Goal: Task Accomplishment & Management: Use online tool/utility

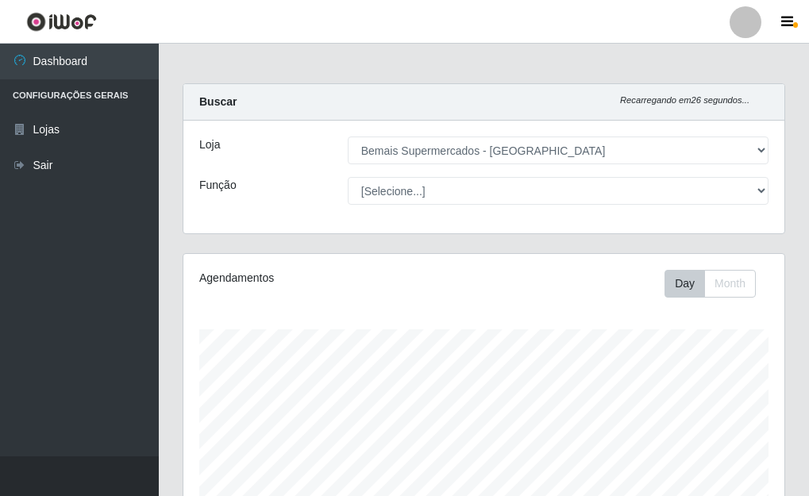
select select "249"
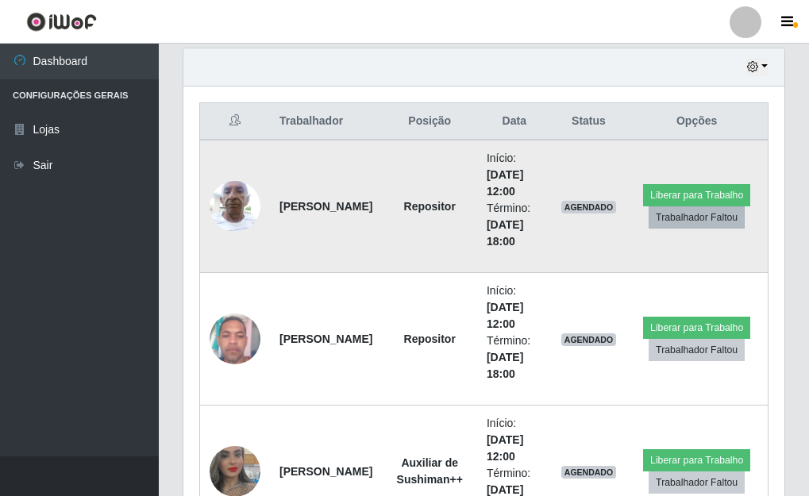
scroll to position [330, 601]
click at [662, 198] on button "Liberar para Trabalho" at bounding box center [696, 195] width 107 height 22
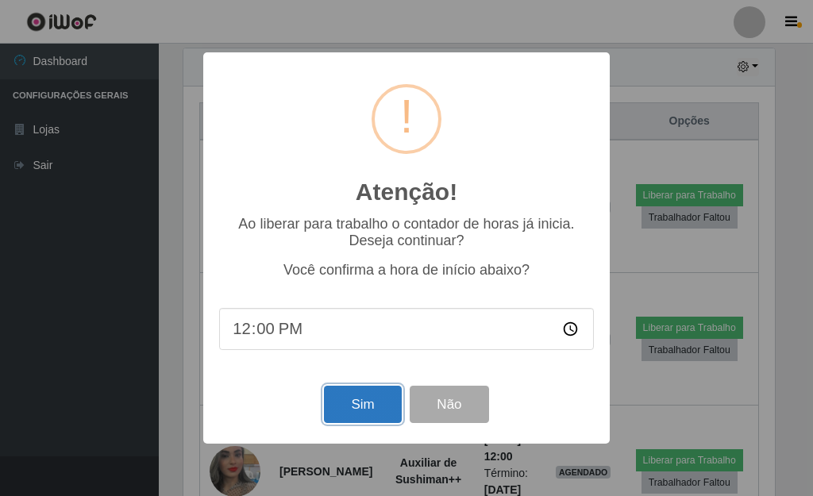
click at [365, 408] on button "Sim" at bounding box center [362, 404] width 77 height 37
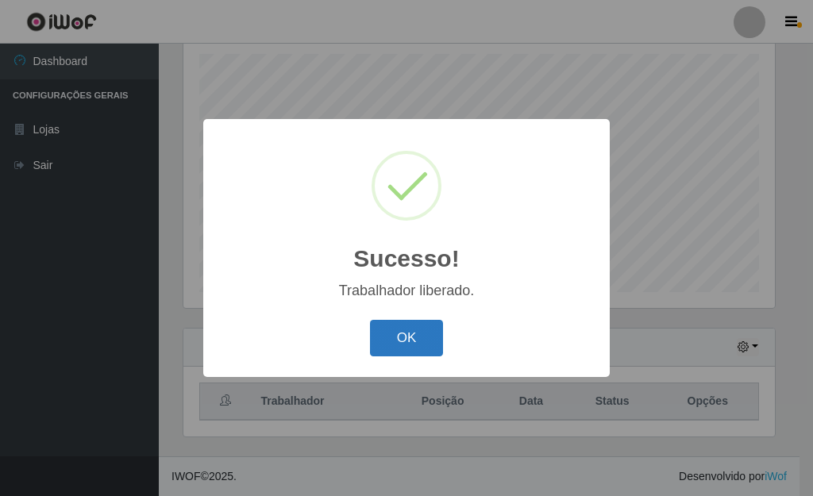
click at [388, 349] on button "OK" at bounding box center [407, 338] width 74 height 37
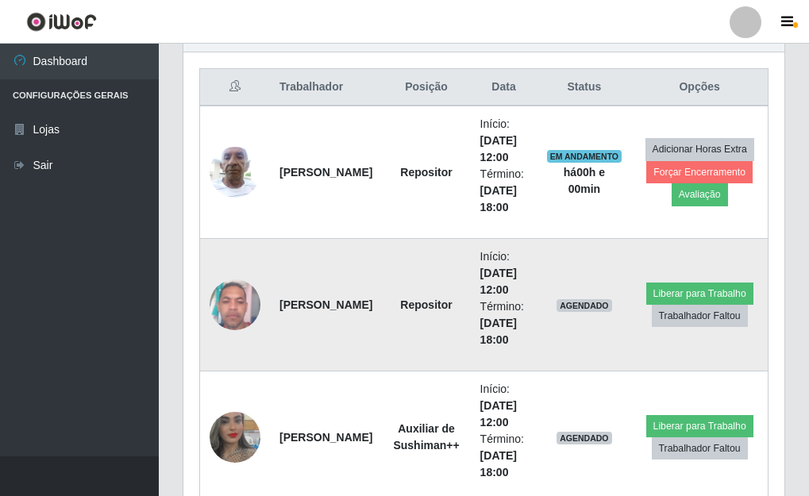
scroll to position [593, 0]
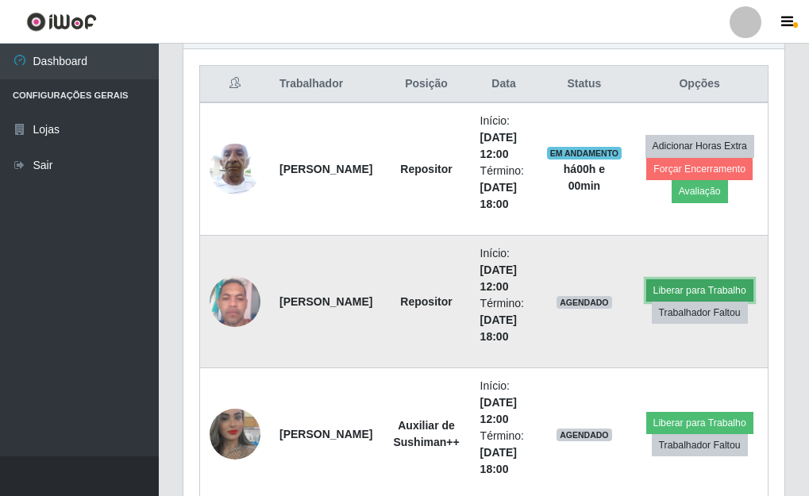
click at [679, 292] on button "Liberar para Trabalho" at bounding box center [699, 291] width 107 height 22
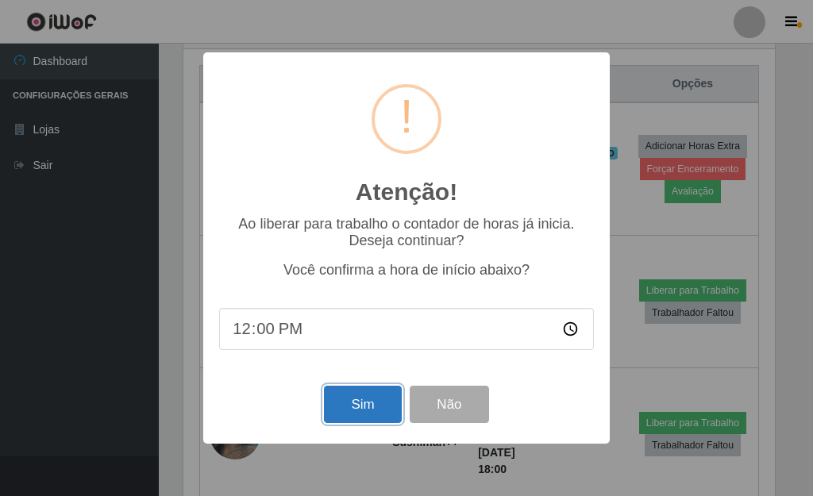
click at [353, 402] on button "Sim" at bounding box center [362, 404] width 77 height 37
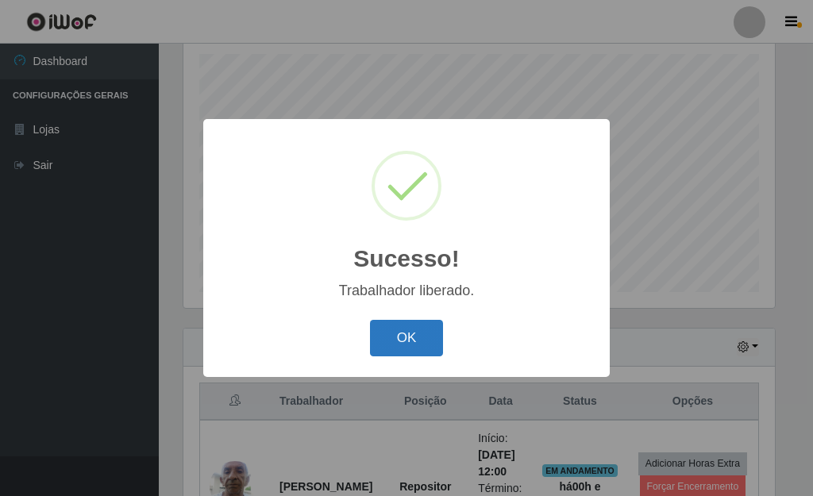
click at [395, 349] on button "OK" at bounding box center [407, 338] width 74 height 37
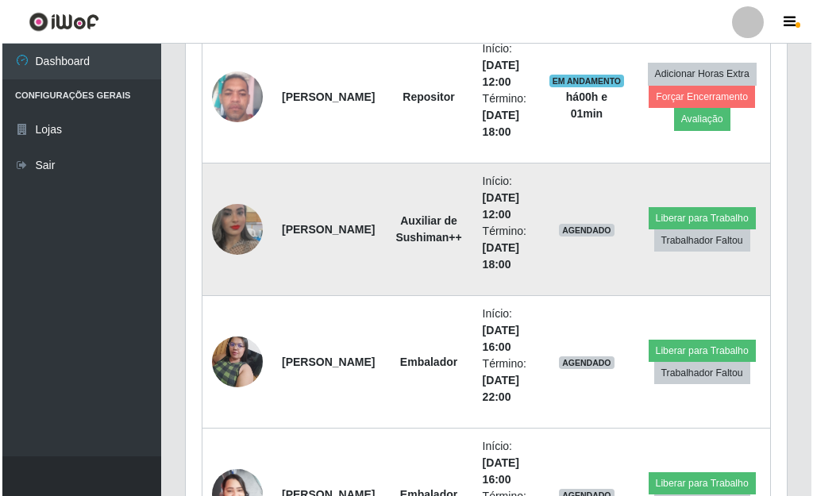
scroll to position [832, 0]
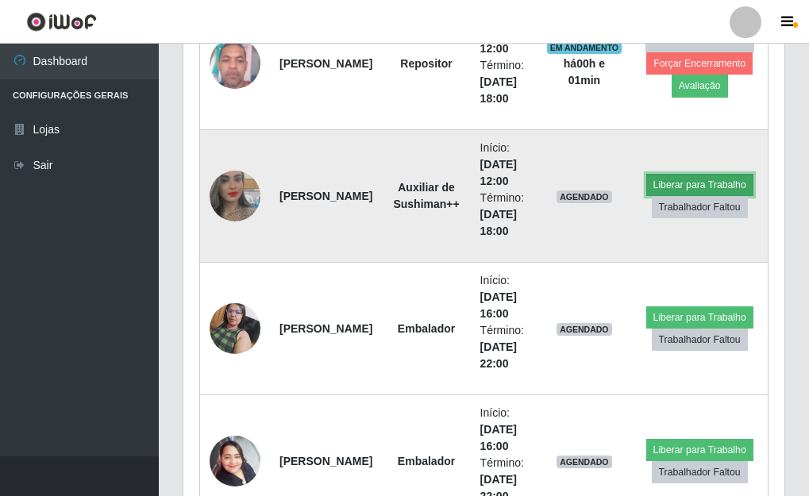
click at [670, 190] on button "Liberar para Trabalho" at bounding box center [699, 185] width 107 height 22
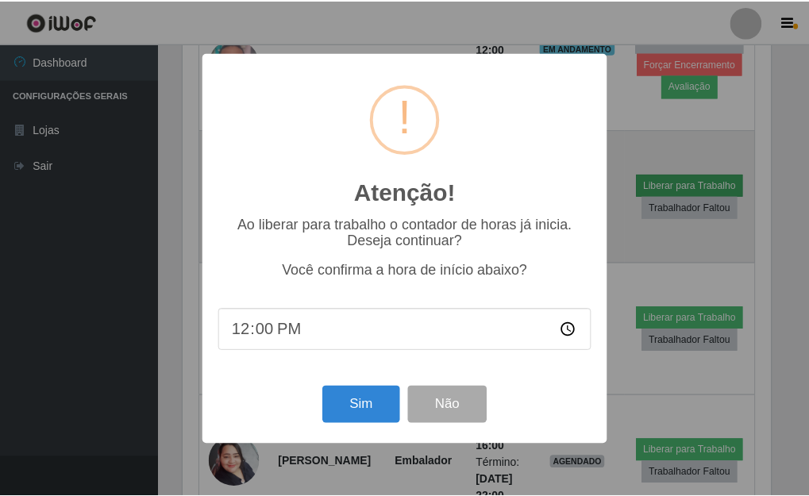
scroll to position [330, 592]
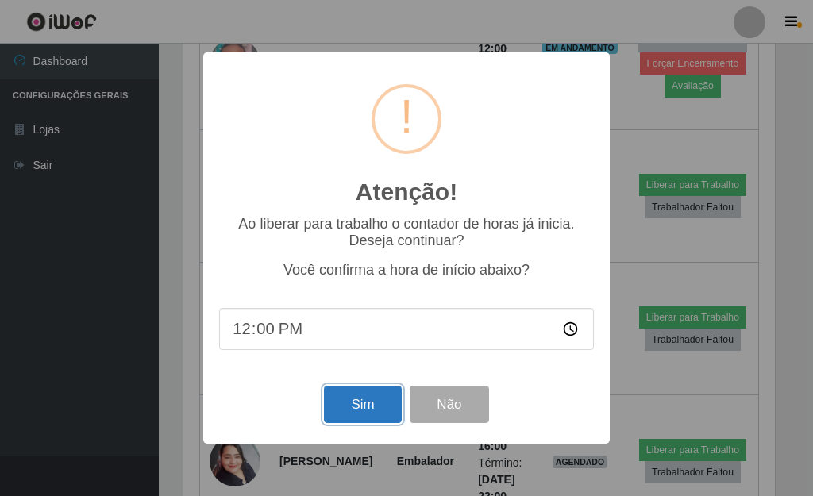
click at [365, 413] on button "Sim" at bounding box center [362, 404] width 77 height 37
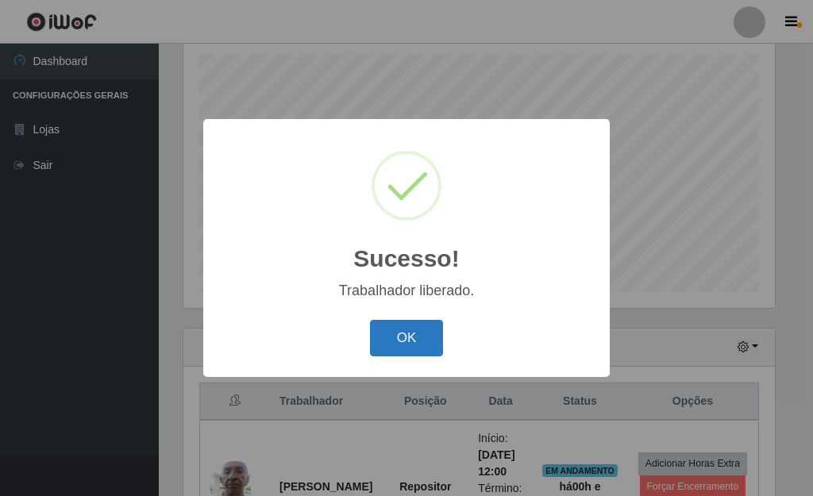
click at [394, 341] on button "OK" at bounding box center [407, 338] width 74 height 37
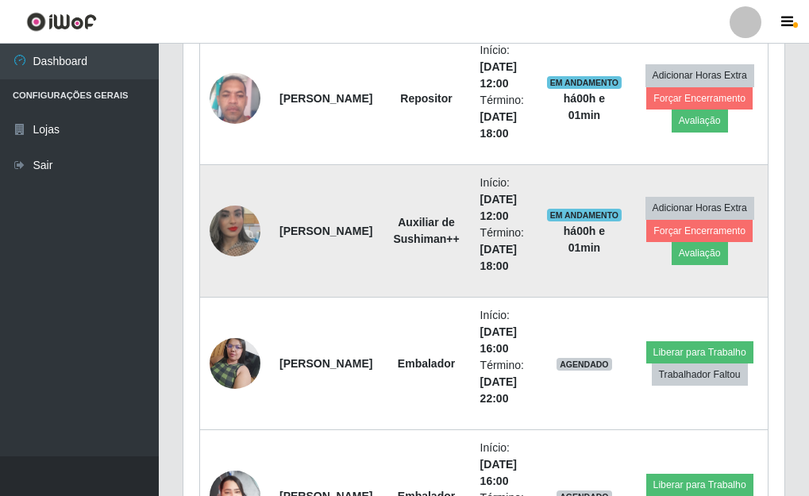
scroll to position [832, 0]
